Goal: Transaction & Acquisition: Purchase product/service

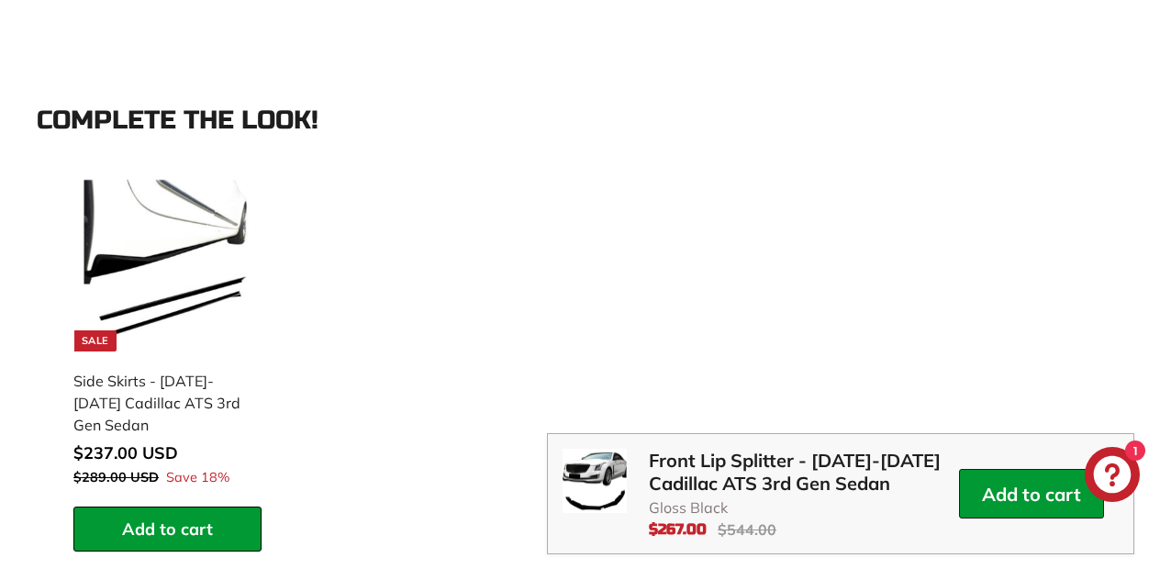
scroll to position [2320, 0]
